Goal: Information Seeking & Learning: Learn about a topic

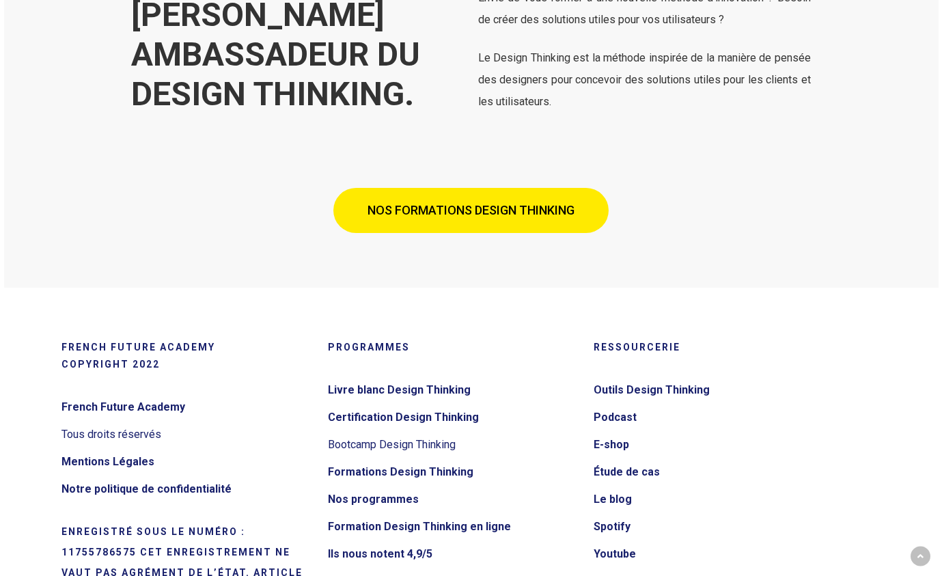
scroll to position [5110, 0]
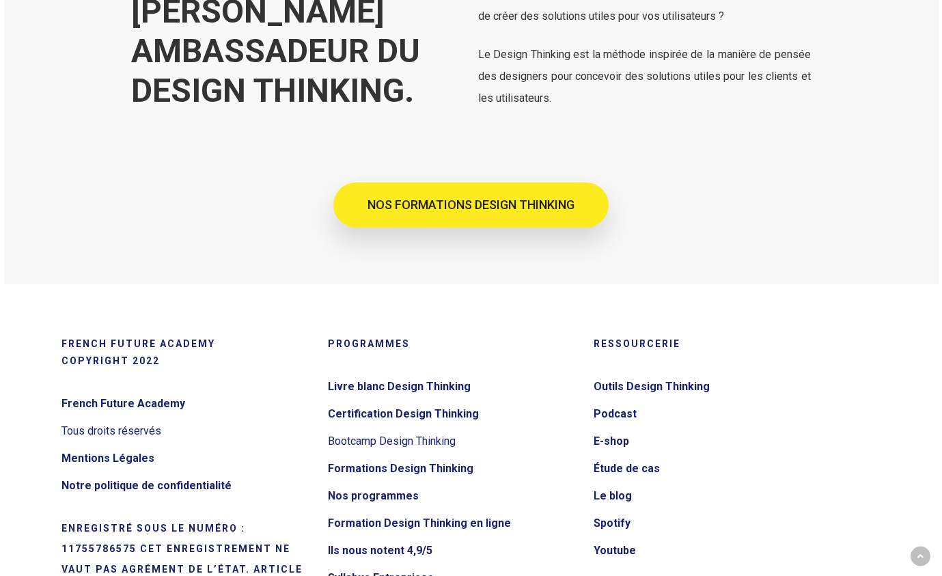
click at [581, 204] on link "NOS FORMATIONS DESIGN THINKING" at bounding box center [470, 204] width 275 height 45
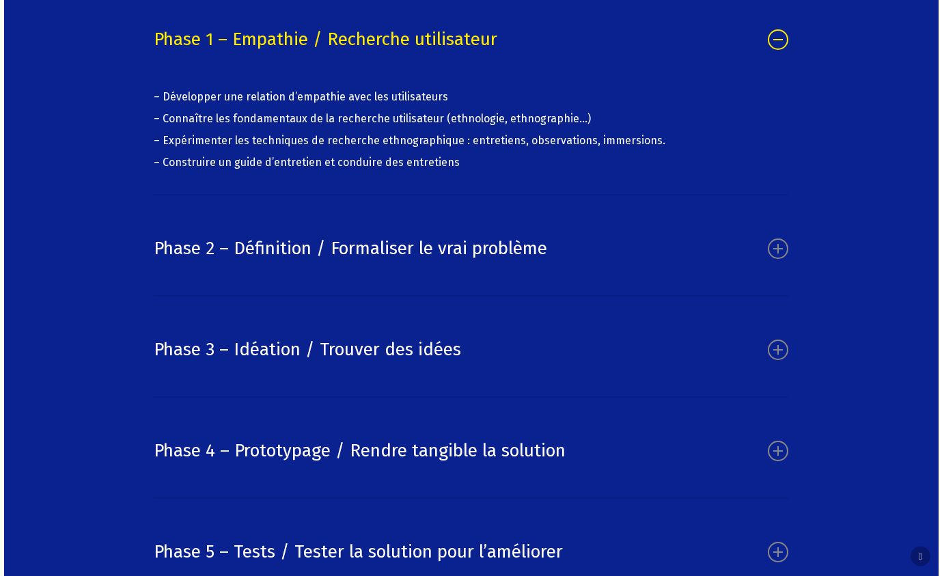
scroll to position [8347, 0]
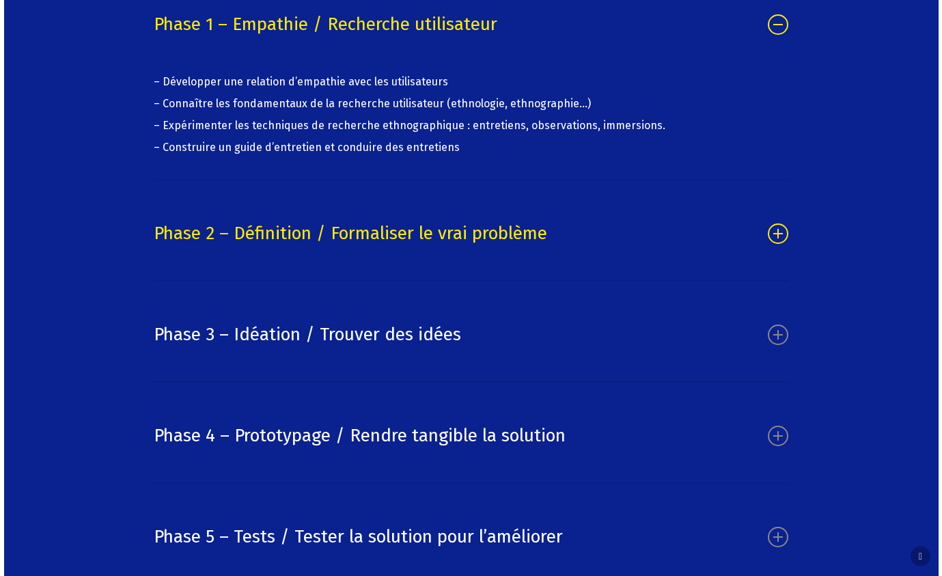
click at [469, 266] on link "Phase 2 – Définition / Formaliser le vrai problème" at bounding box center [471, 234] width 635 height 66
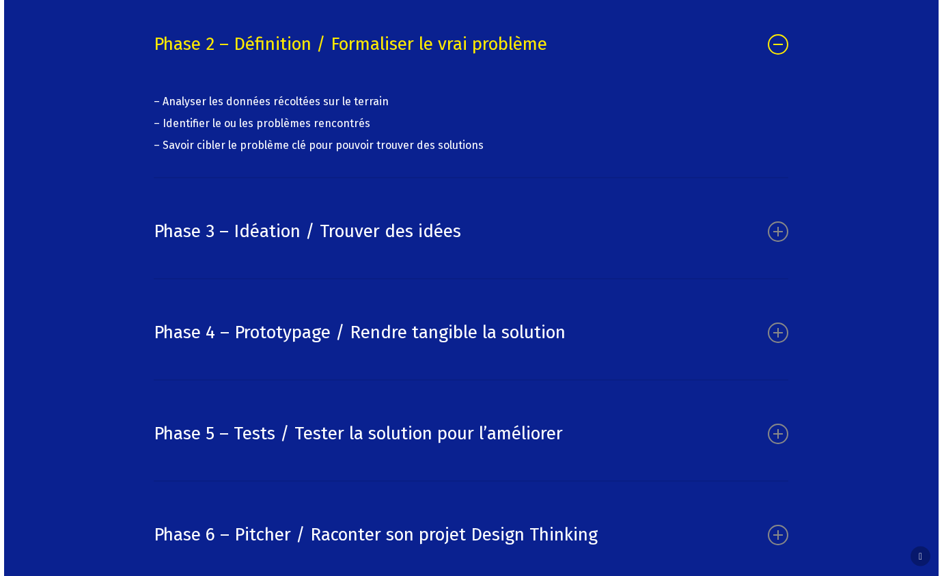
scroll to position [8436, 0]
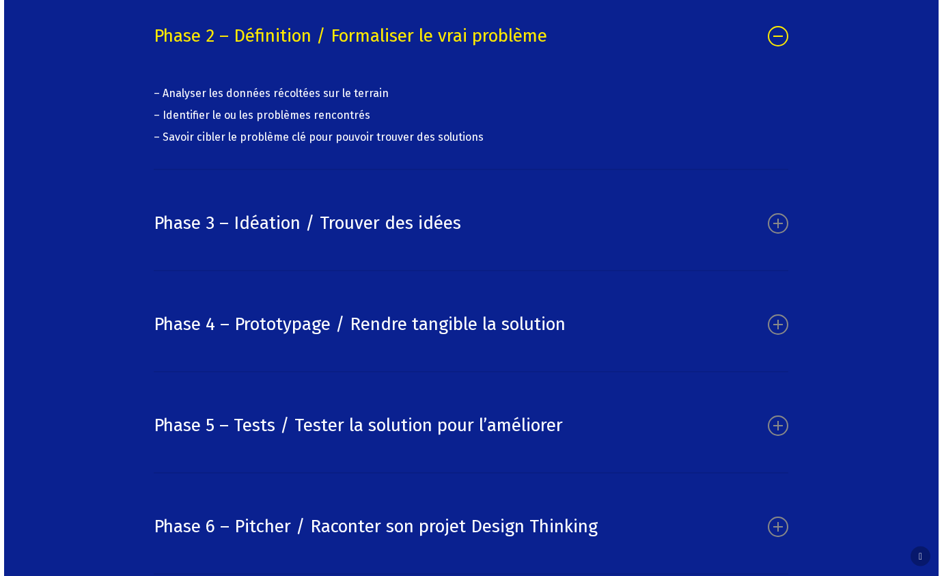
click at [469, 256] on link "Phase 3 – Idéation / Trouver des idées" at bounding box center [471, 224] width 635 height 66
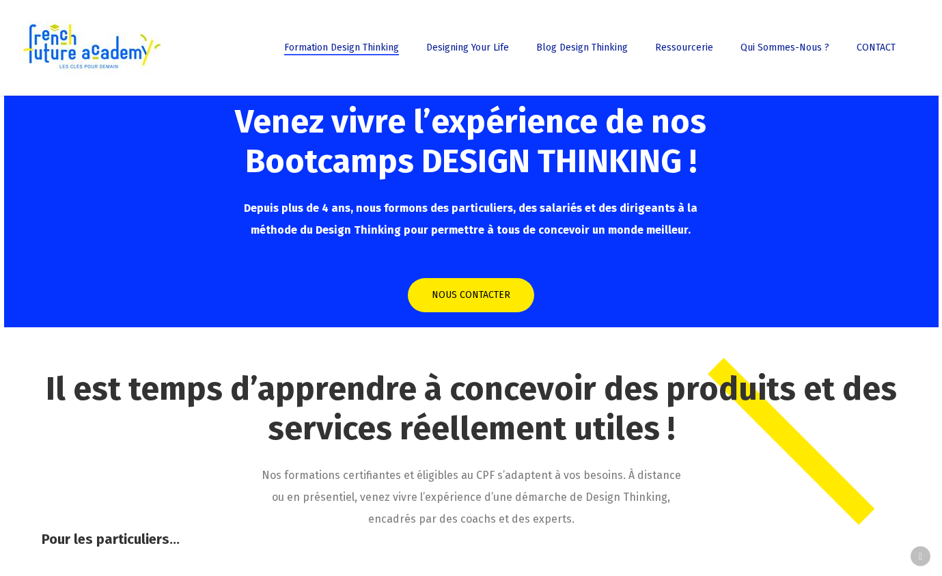
scroll to position [0, 0]
